Goal: Task Accomplishment & Management: Complete application form

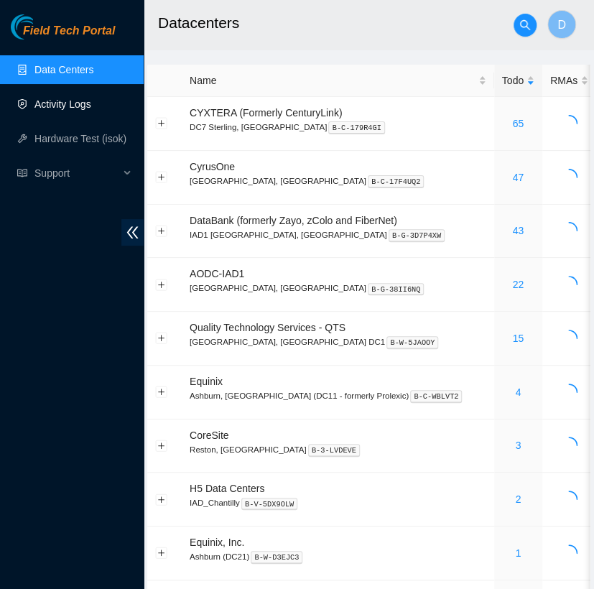
click at [78, 110] on link "Activity Logs" at bounding box center [62, 103] width 57 height 11
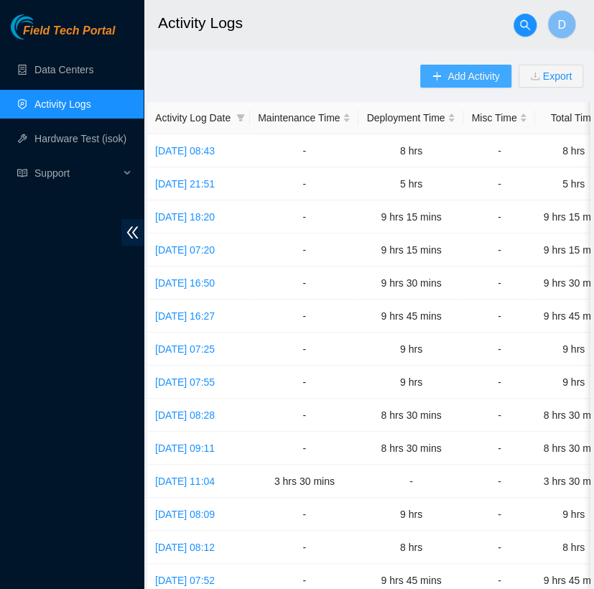
click at [468, 80] on span "Add Activity" at bounding box center [473, 76] width 52 height 16
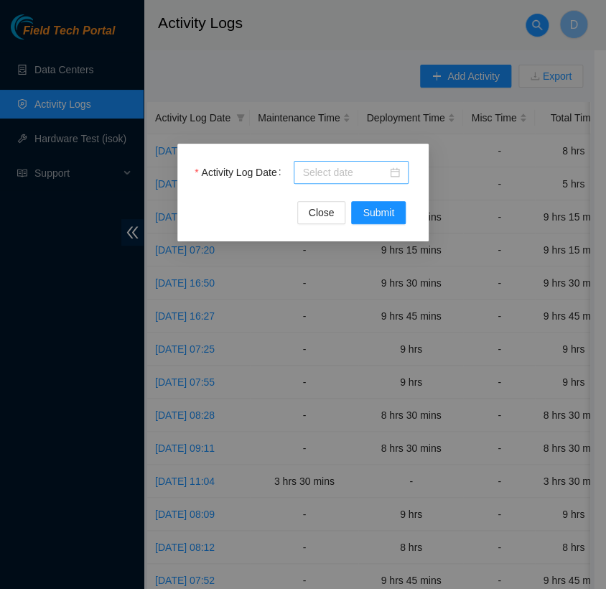
click at [332, 171] on input "Activity Log Date" at bounding box center [344, 172] width 85 height 16
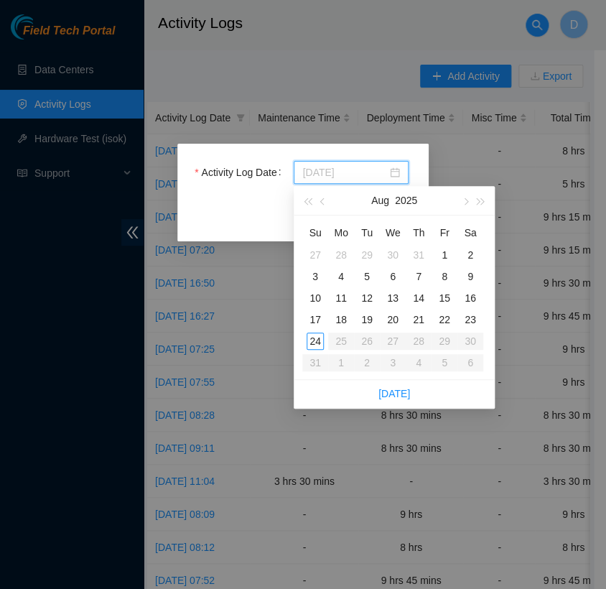
type input "2025-08-22"
click at [439, 322] on div "22" at bounding box center [444, 319] width 17 height 17
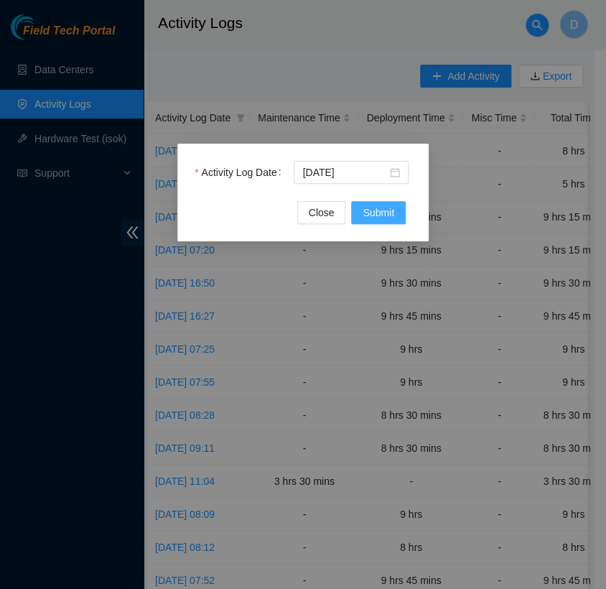
click at [375, 209] on span "Submit" at bounding box center [379, 213] width 32 height 16
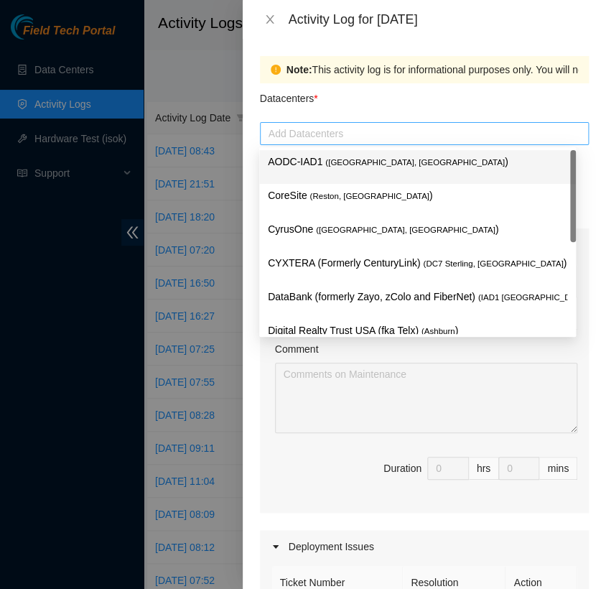
click at [395, 128] on div at bounding box center [424, 133] width 322 height 17
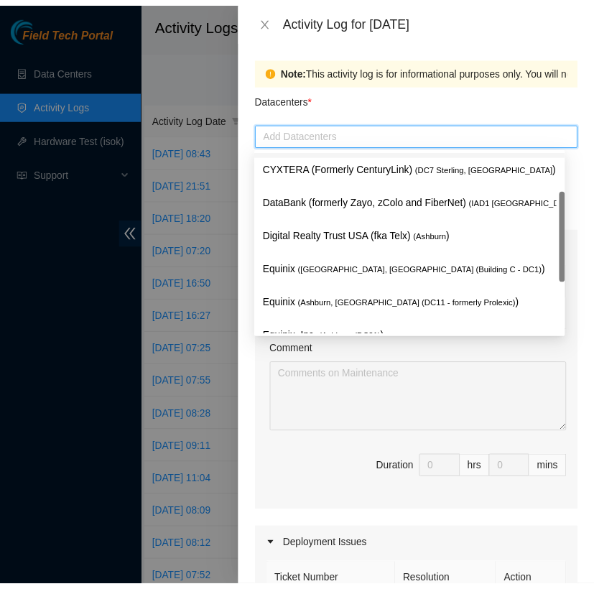
scroll to position [187, 0]
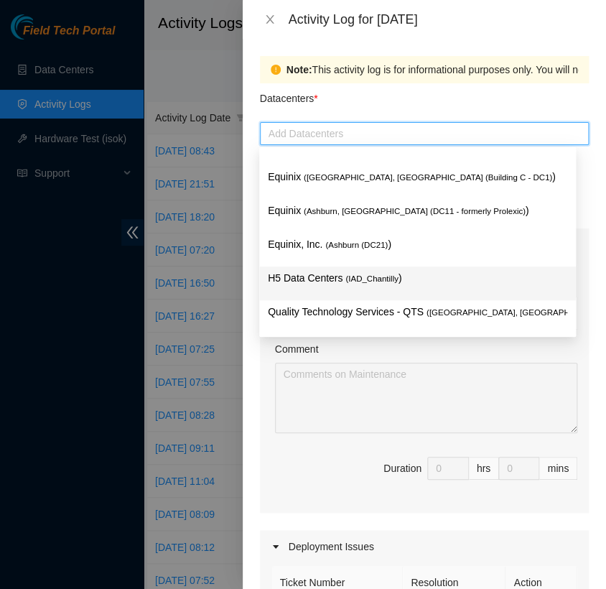
click at [370, 284] on p "H5 Data Centers ( IAD_Chantilly )" at bounding box center [417, 278] width 299 height 17
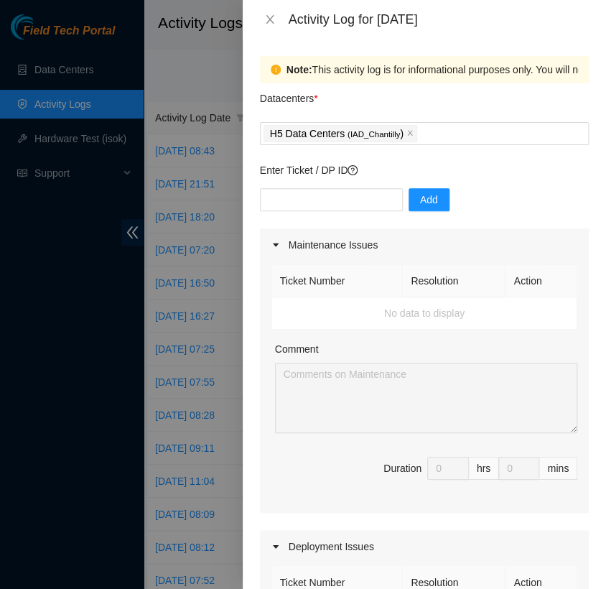
click at [477, 104] on div "Datacenters *" at bounding box center [424, 102] width 329 height 39
click at [266, 19] on icon "close" at bounding box center [269, 19] width 11 height 11
